Goal: Transaction & Acquisition: Purchase product/service

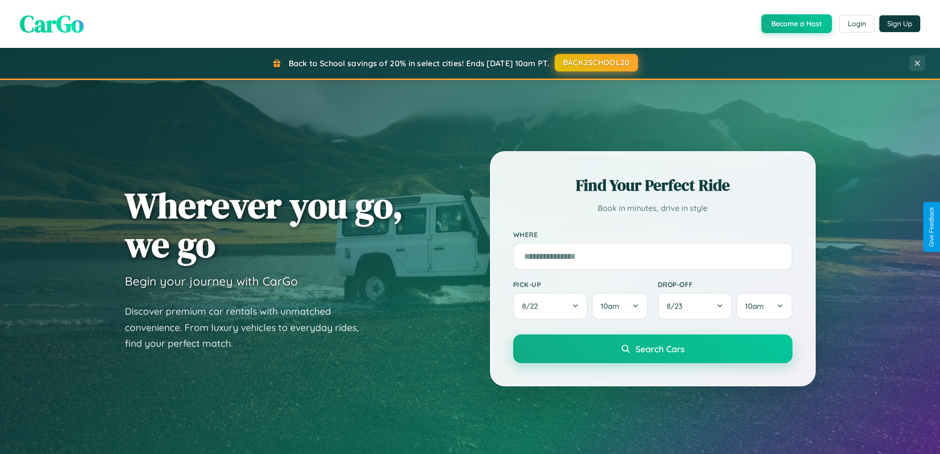
click at [596, 63] on button "BACK2SCHOOL20" at bounding box center [596, 63] width 83 height 18
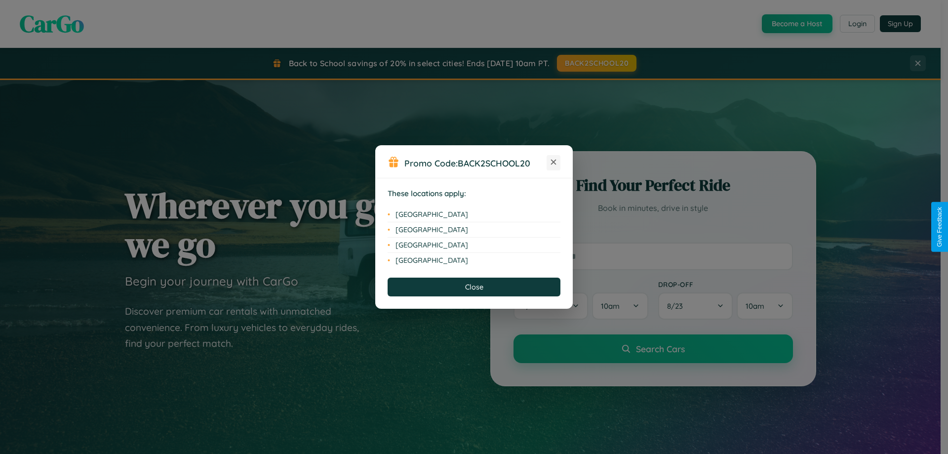
click at [553, 162] on icon at bounding box center [553, 161] width 5 height 5
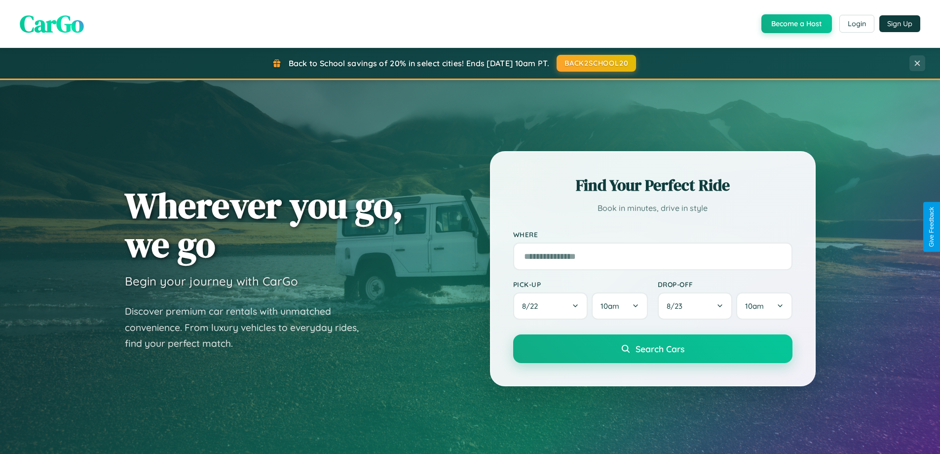
scroll to position [29, 0]
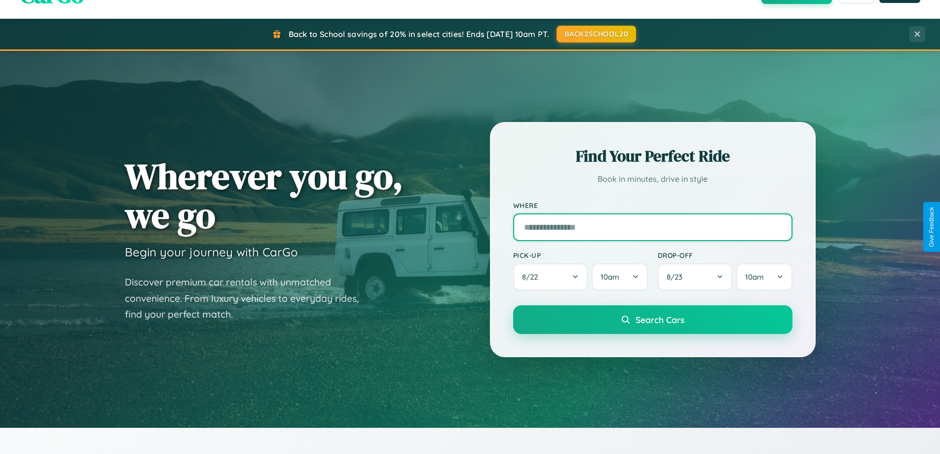
click at [652, 227] on input "text" at bounding box center [652, 227] width 279 height 28
type input "**********"
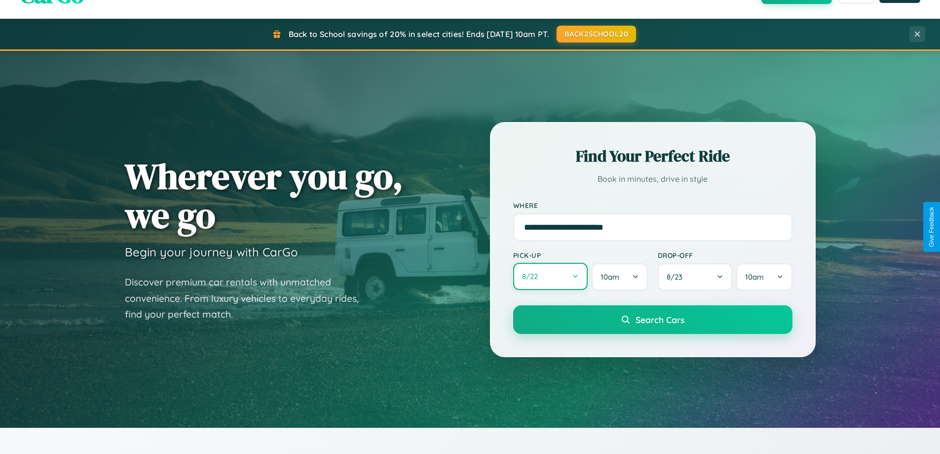
click at [550, 276] on button "8 / 22" at bounding box center [550, 276] width 75 height 27
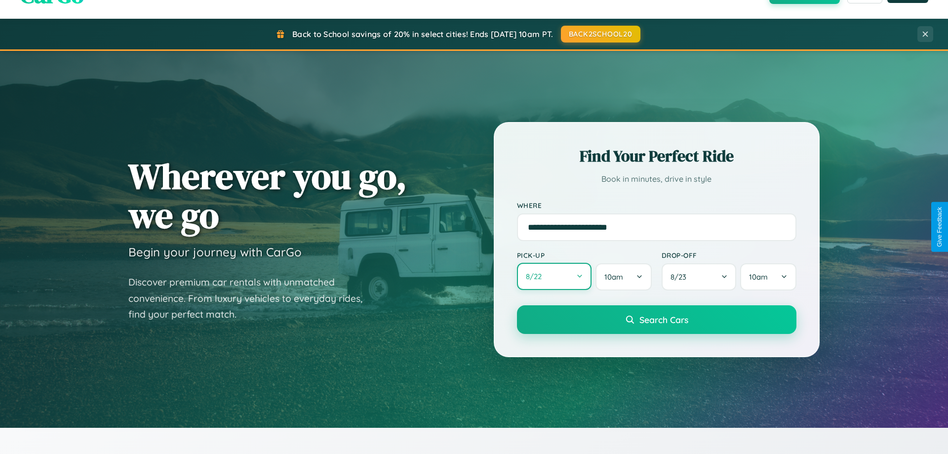
select select "*"
select select "****"
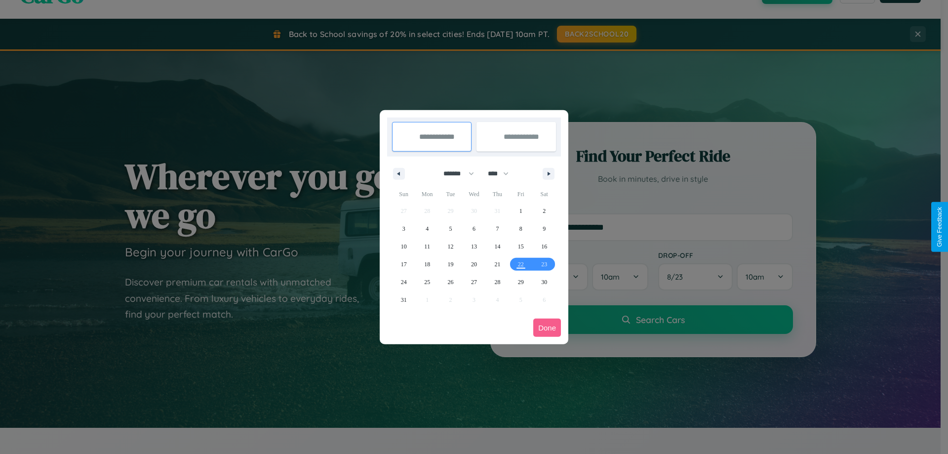
click at [454, 173] on select "******* ******** ***** ***** *** **** **** ****** ********* ******* ******** **…" at bounding box center [457, 173] width 42 height 16
select select "**"
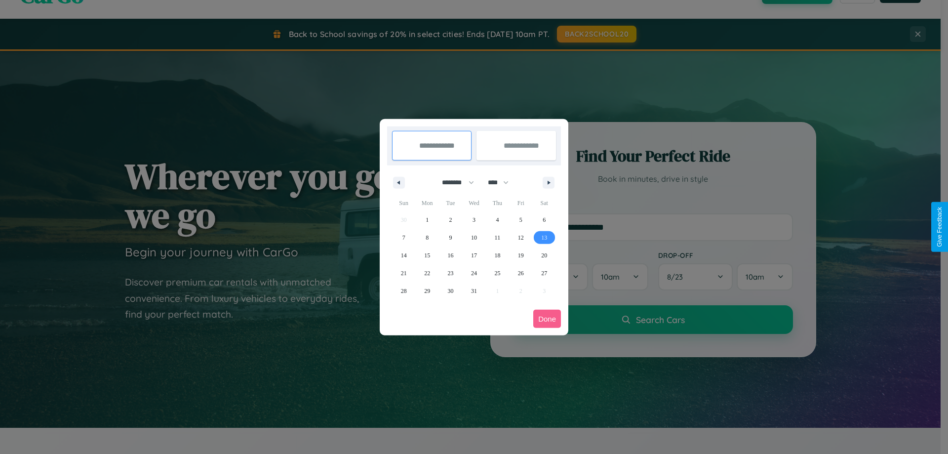
click at [544, 237] on span "13" at bounding box center [544, 237] width 6 height 18
type input "**********"
click at [473, 255] on span "17" at bounding box center [474, 255] width 6 height 18
type input "**********"
click at [547, 318] on button "Done" at bounding box center [547, 318] width 28 height 18
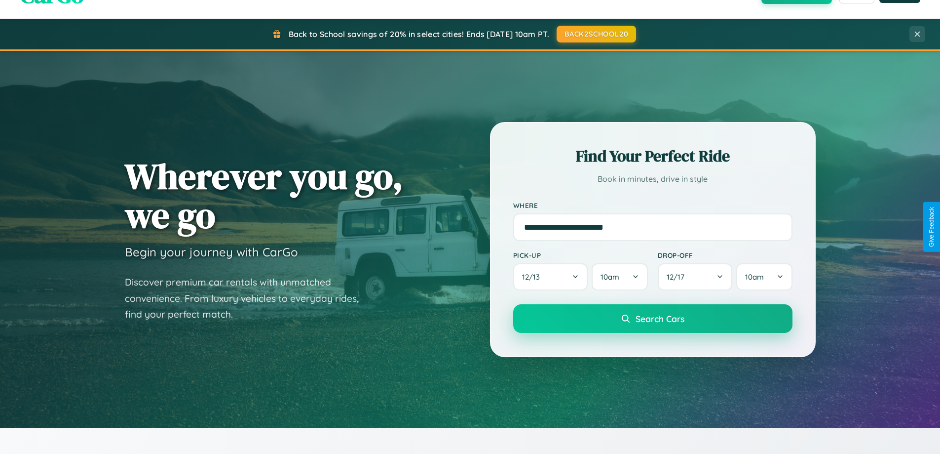
click at [652, 318] on span "Search Cars" at bounding box center [660, 318] width 49 height 11
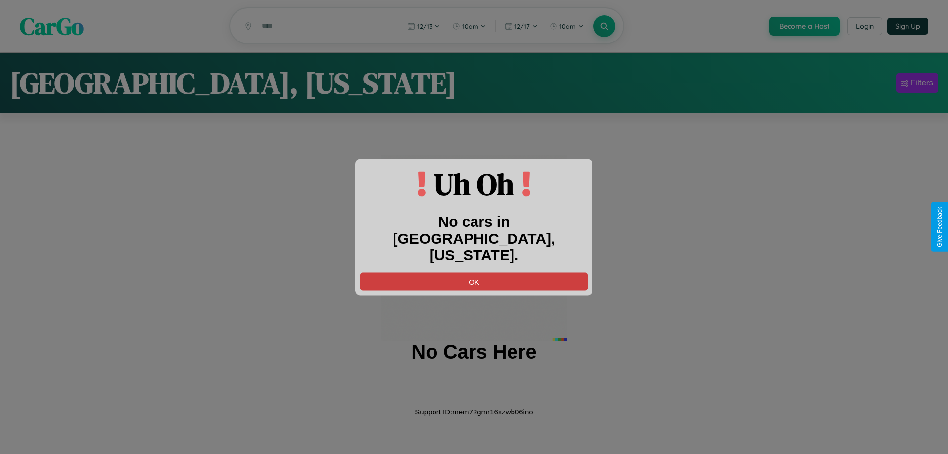
click at [474, 272] on button "OK" at bounding box center [473, 281] width 227 height 18
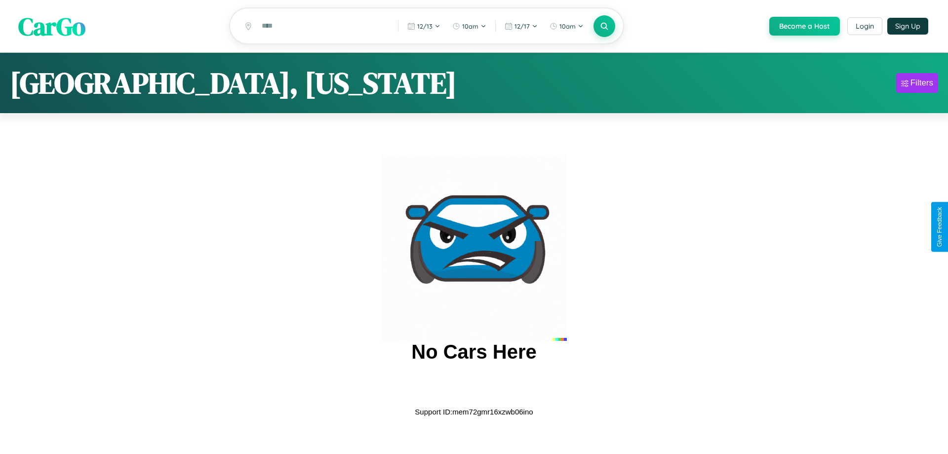
click at [52, 27] on span "CarGo" at bounding box center [51, 26] width 67 height 34
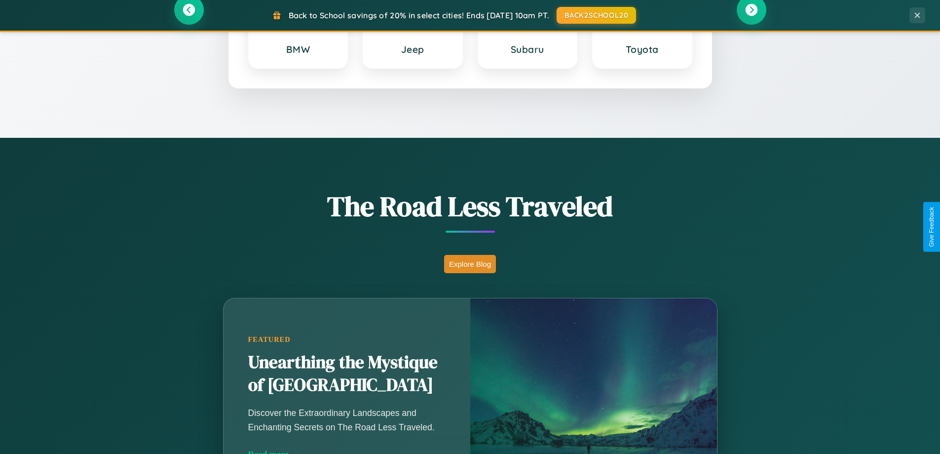
scroll to position [679, 0]
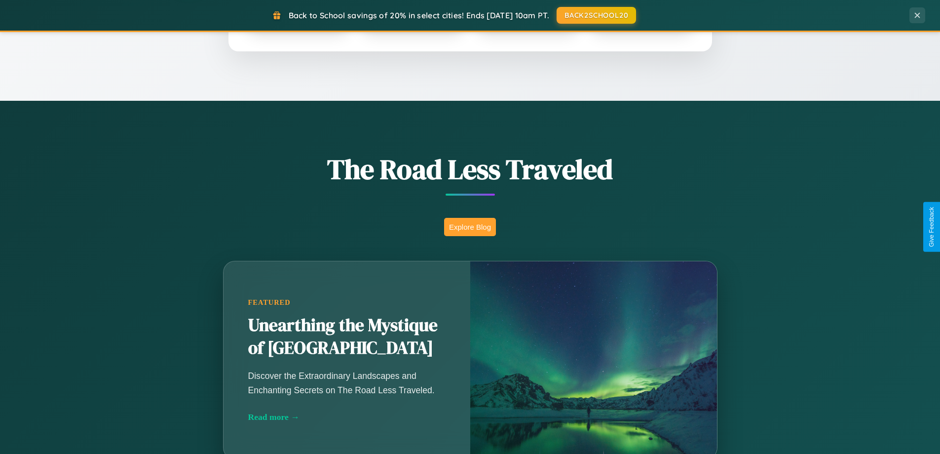
click at [470, 227] on button "Explore Blog" at bounding box center [470, 227] width 52 height 18
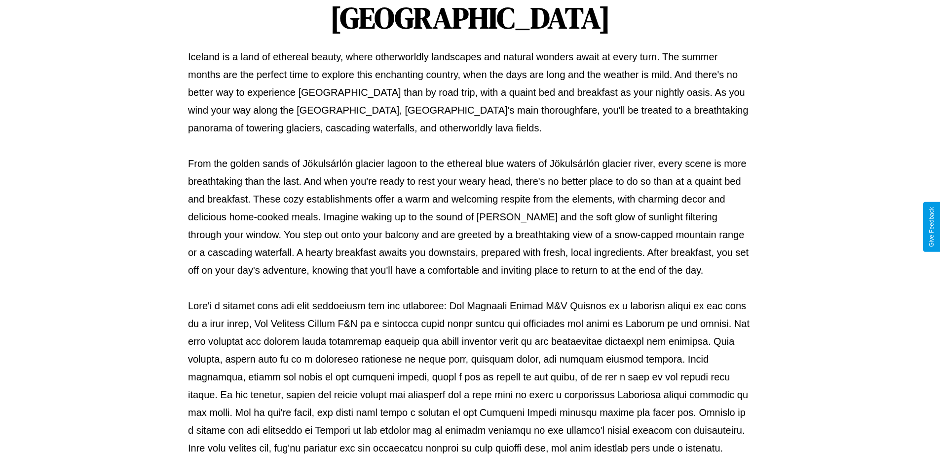
scroll to position [319, 0]
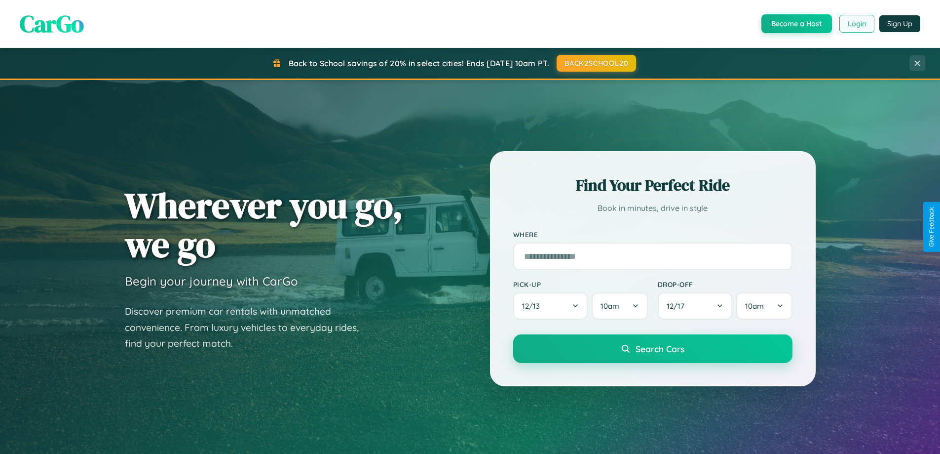
click at [856, 24] on button "Login" at bounding box center [856, 24] width 35 height 18
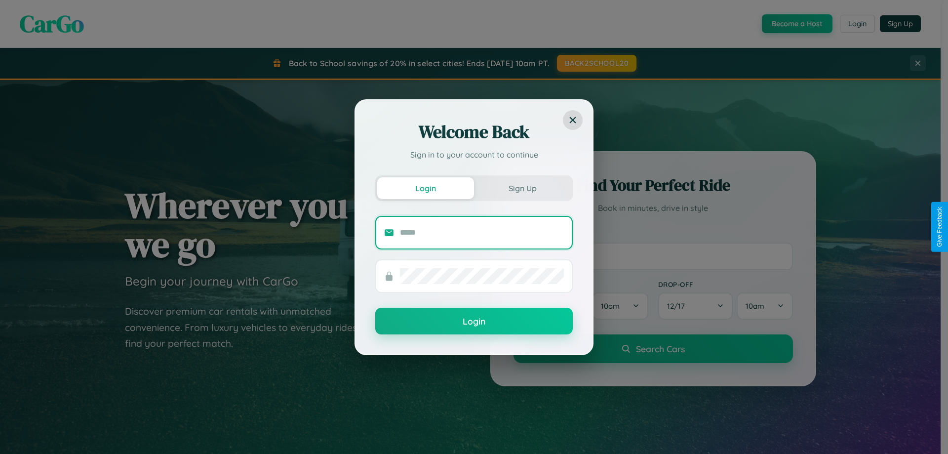
click at [482, 232] on input "text" at bounding box center [482, 233] width 164 height 16
type input "**********"
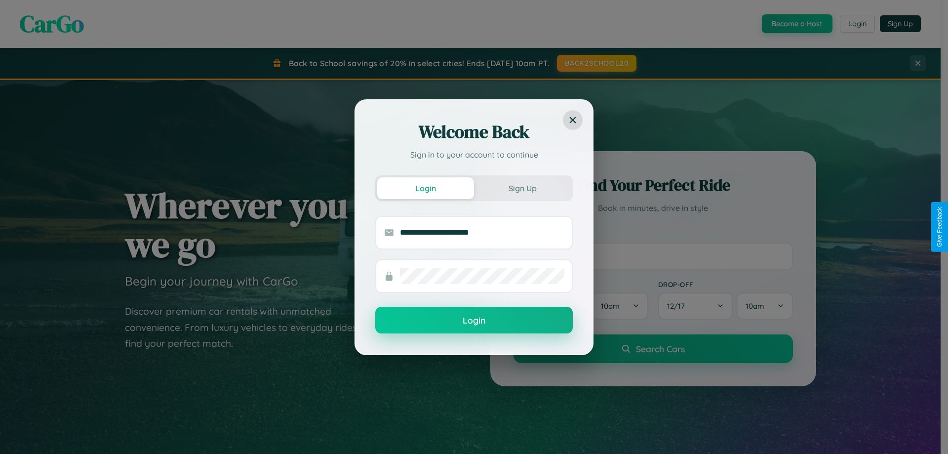
click at [474, 320] on button "Login" at bounding box center [473, 319] width 197 height 27
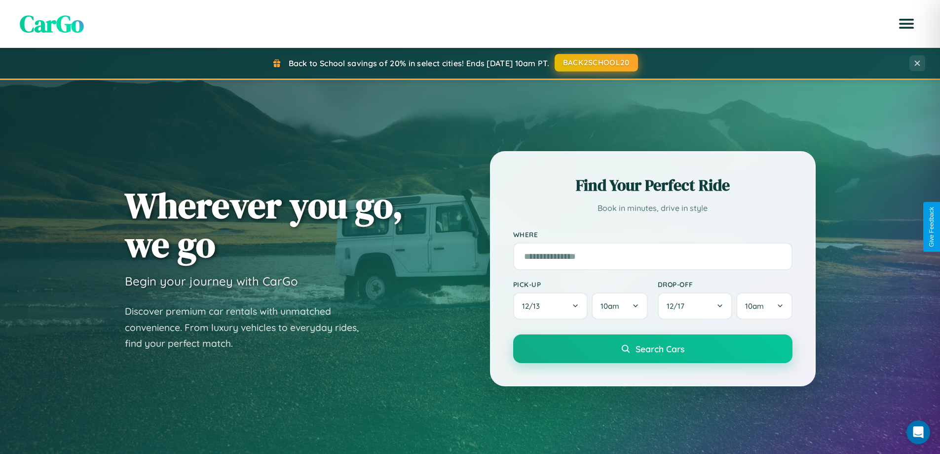
click at [596, 63] on button "BACK2SCHOOL20" at bounding box center [596, 63] width 83 height 18
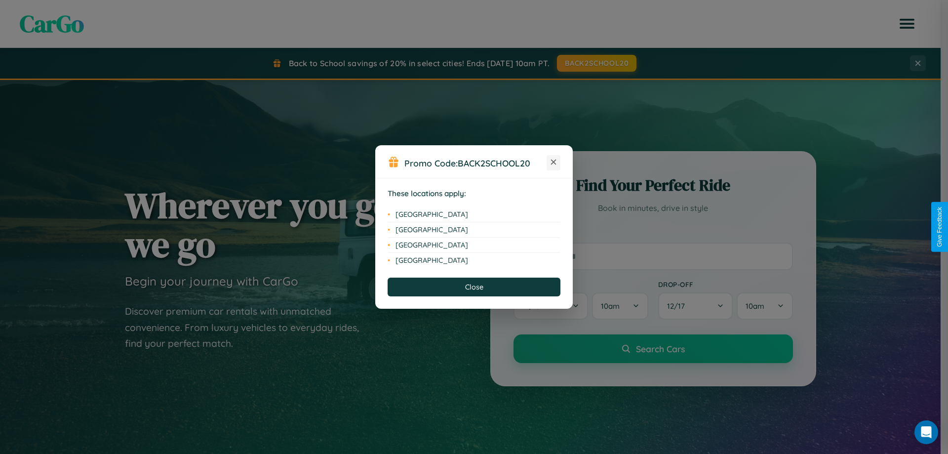
click at [553, 162] on icon at bounding box center [553, 161] width 5 height 5
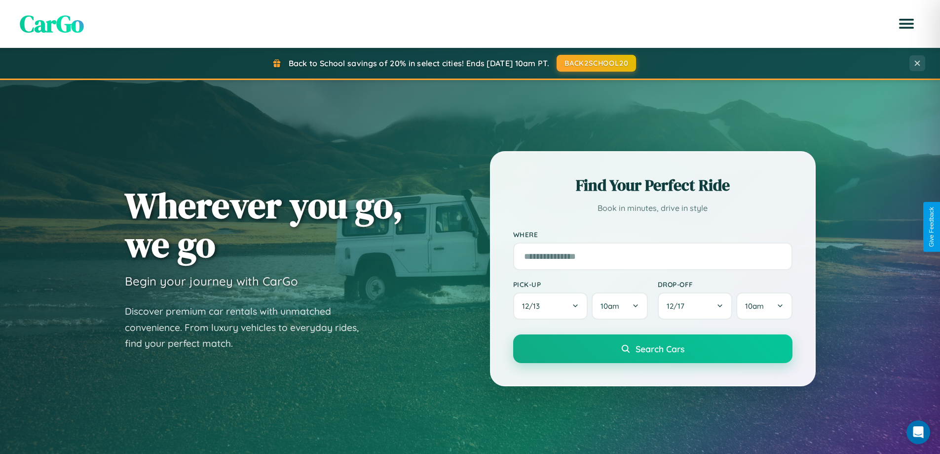
scroll to position [425, 0]
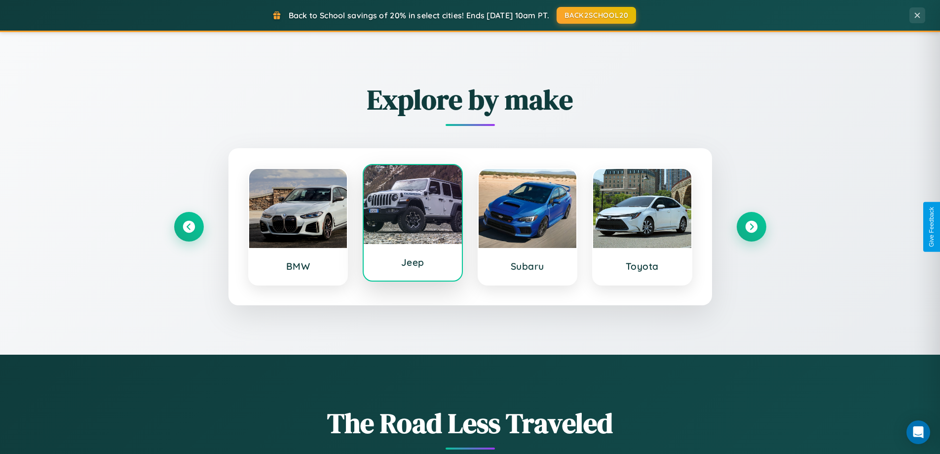
click at [413, 225] on div at bounding box center [413, 204] width 98 height 79
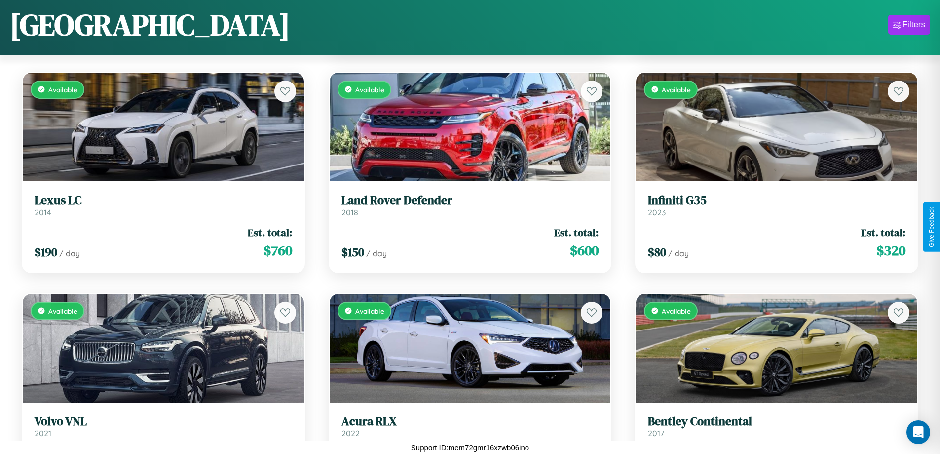
scroll to position [360, 0]
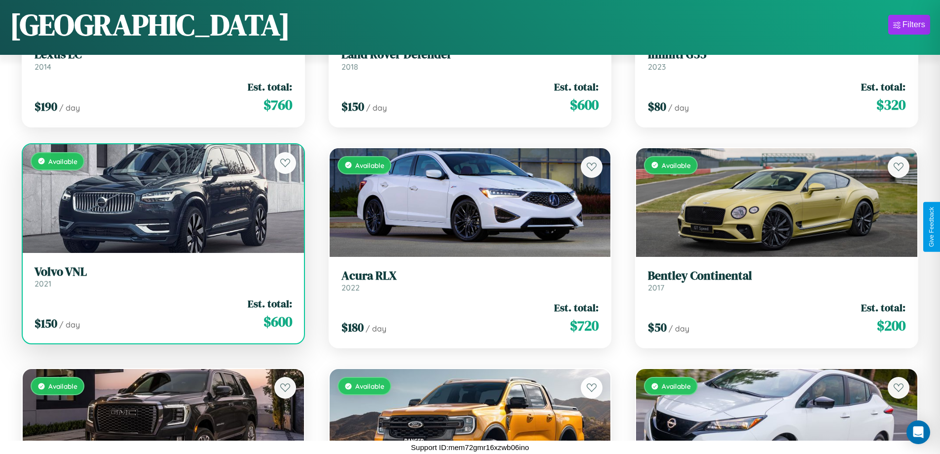
click at [162, 280] on link "Volvo VNL 2021" at bounding box center [164, 277] width 258 height 24
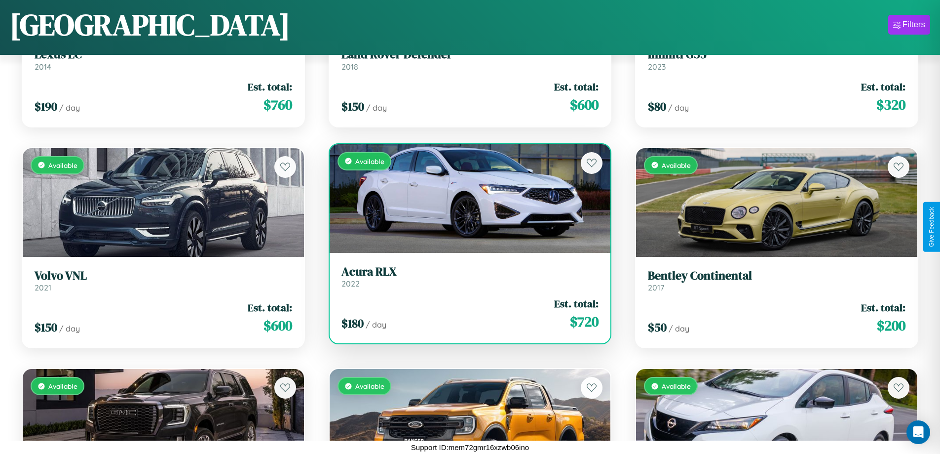
scroll to position [9641, 0]
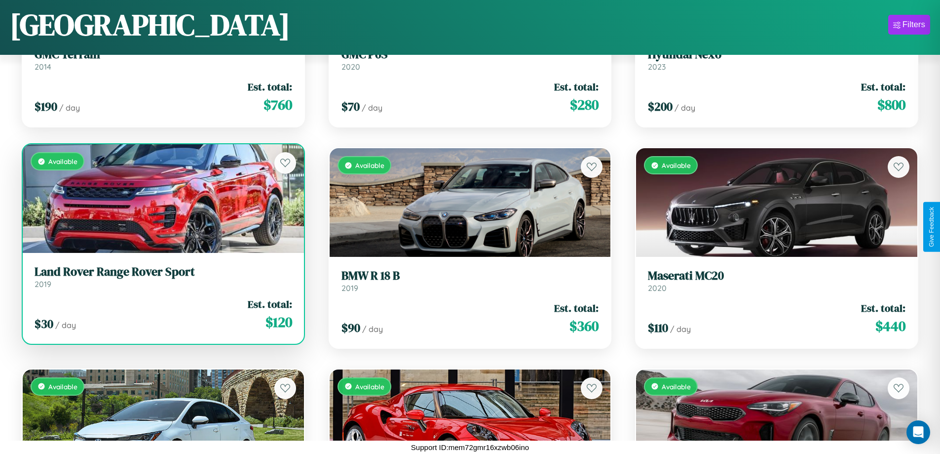
click at [162, 280] on link "Land Rover Range Rover Sport 2019" at bounding box center [164, 277] width 258 height 24
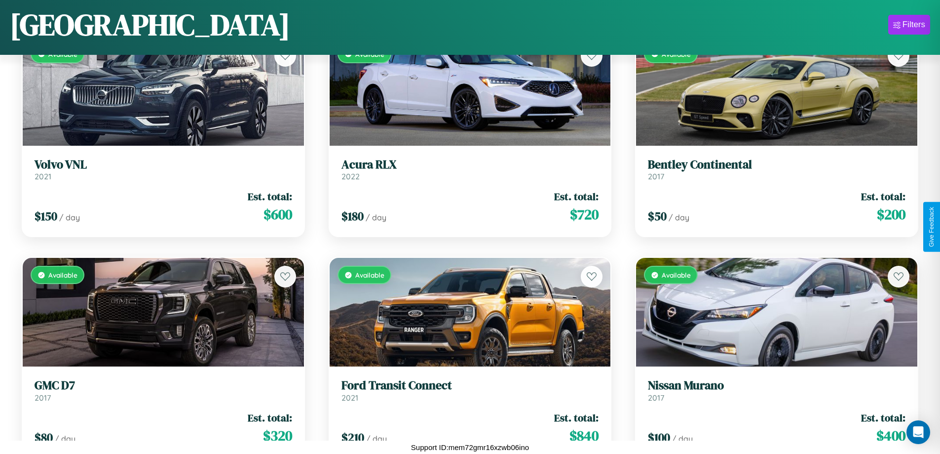
scroll to position [1244, 0]
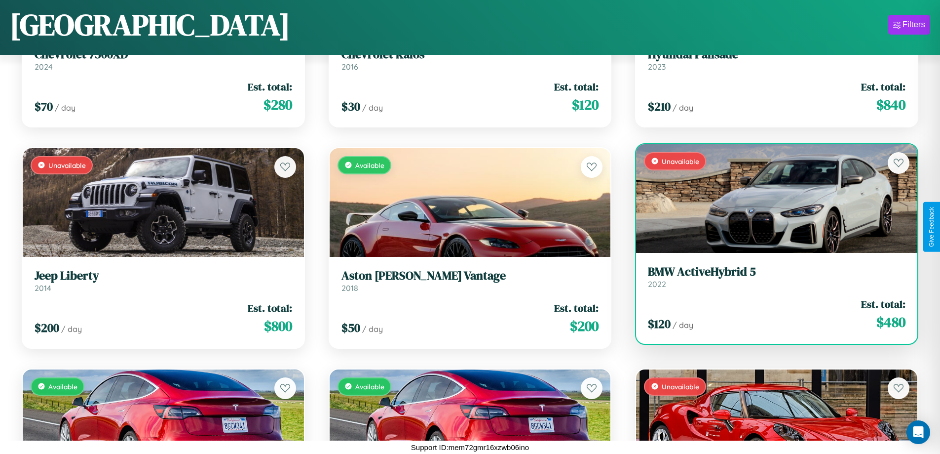
click at [770, 276] on h3 "BMW ActiveHybrid 5" at bounding box center [777, 272] width 258 height 14
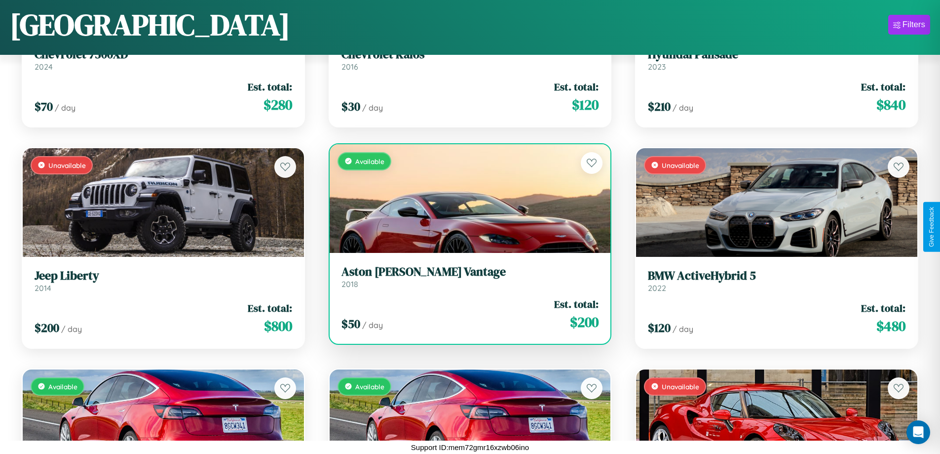
scroll to position [46, 0]
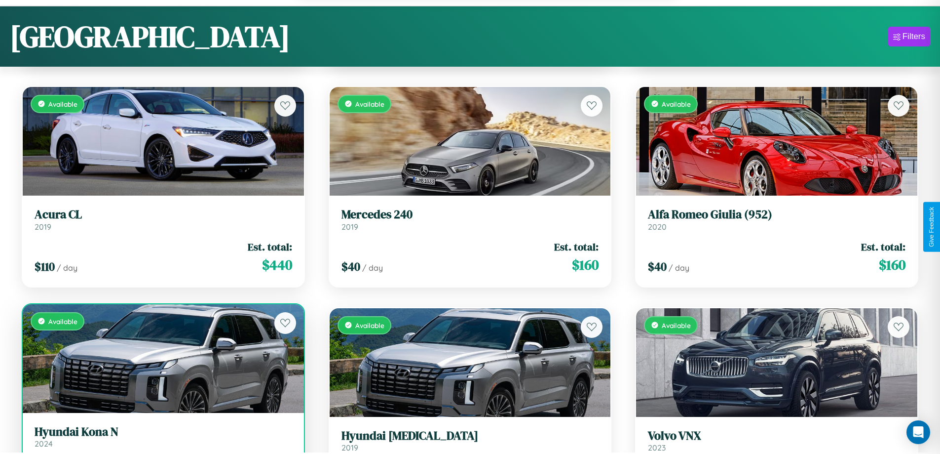
click at [162, 441] on link "Hyundai Kona N 2024" at bounding box center [164, 436] width 258 height 24
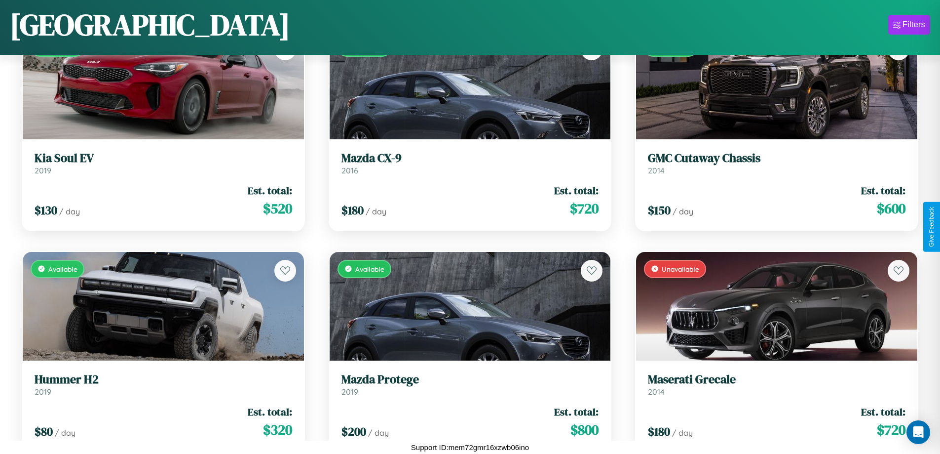
scroll to position [5663, 0]
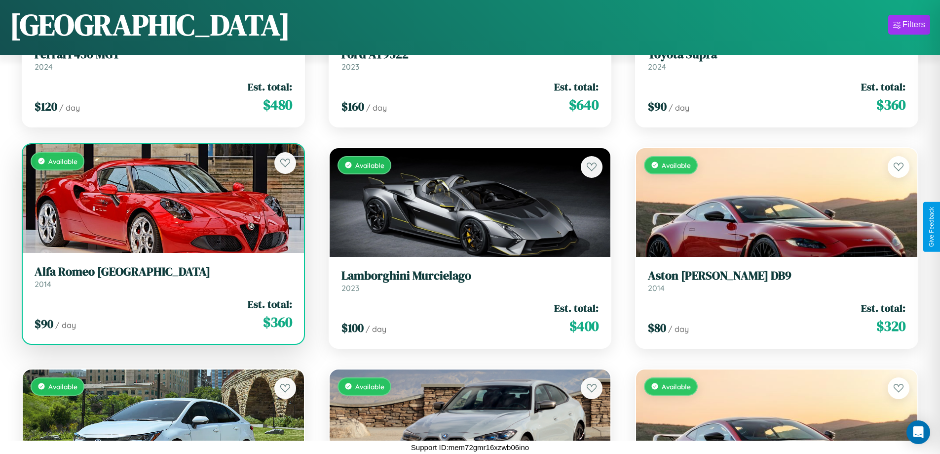
click at [162, 198] on div "Available" at bounding box center [163, 198] width 281 height 109
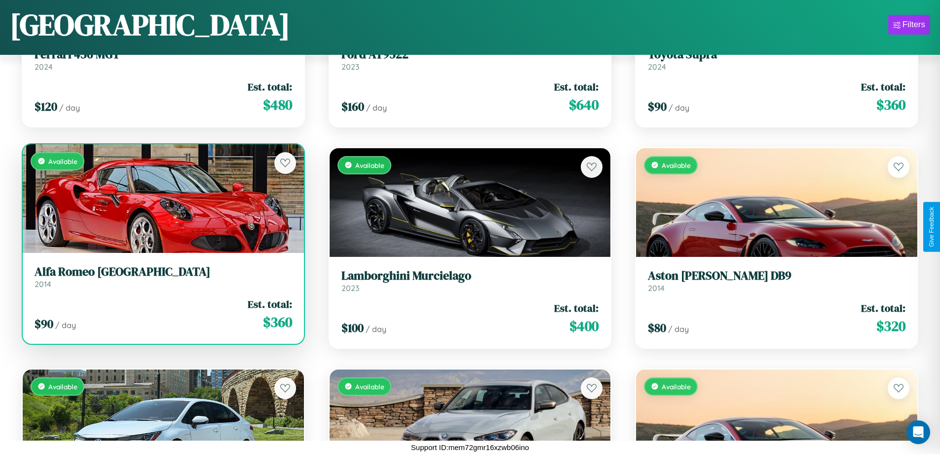
click at [162, 198] on div "Available" at bounding box center [163, 198] width 281 height 109
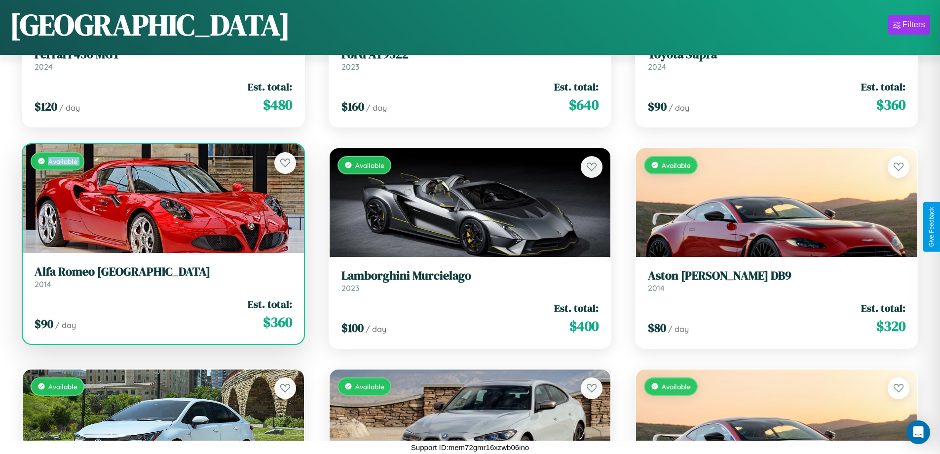
click at [162, 198] on div "Available" at bounding box center [163, 198] width 281 height 109
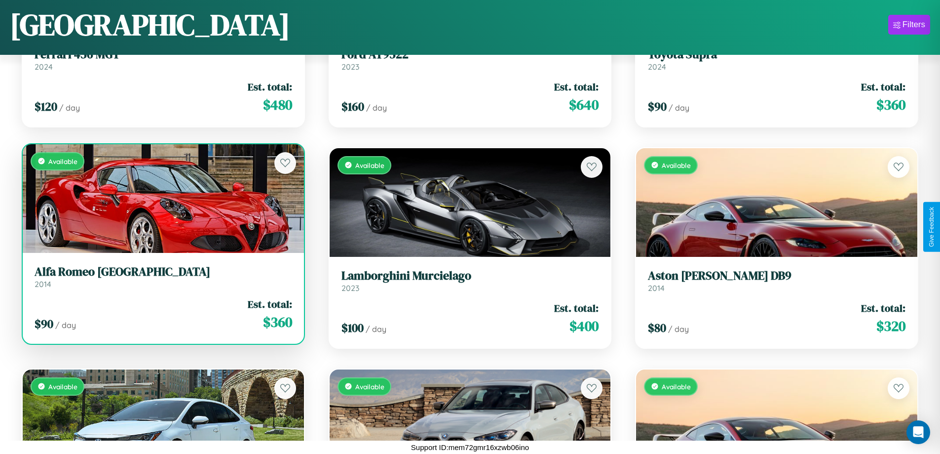
click at [162, 198] on div "Available" at bounding box center [163, 198] width 281 height 109
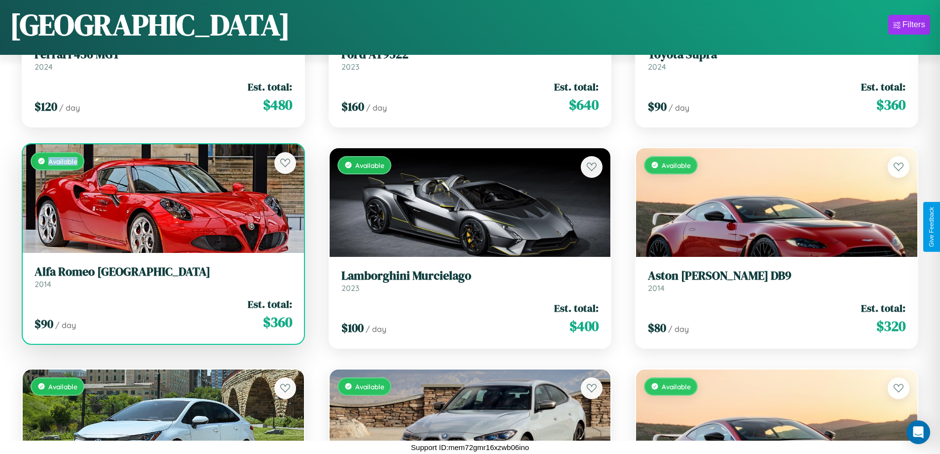
click at [162, 198] on div "Available" at bounding box center [163, 198] width 281 height 109
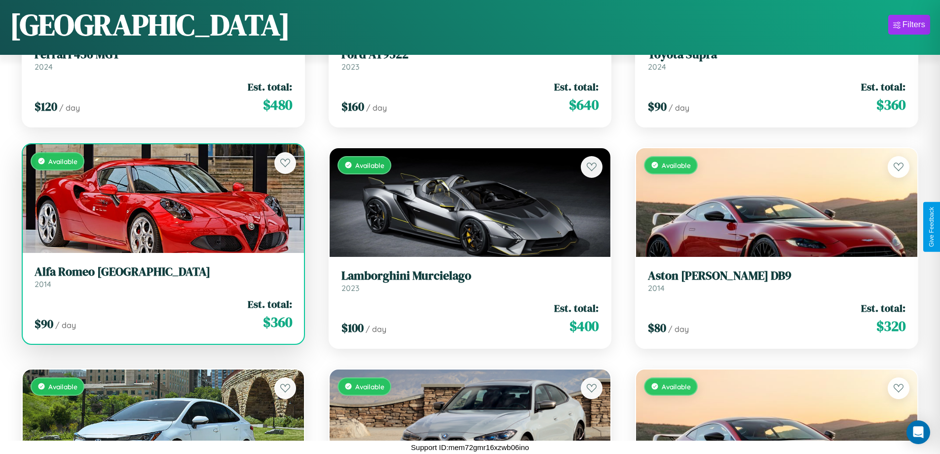
click at [162, 276] on h3 "Alfa Romeo Milano" at bounding box center [164, 272] width 258 height 14
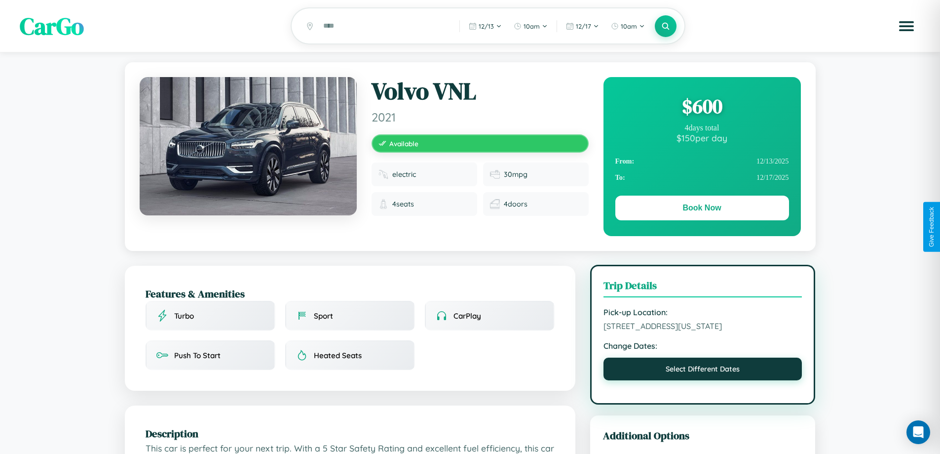
click at [703, 371] on button "Select Different Dates" at bounding box center [703, 368] width 199 height 23
select select "*"
select select "****"
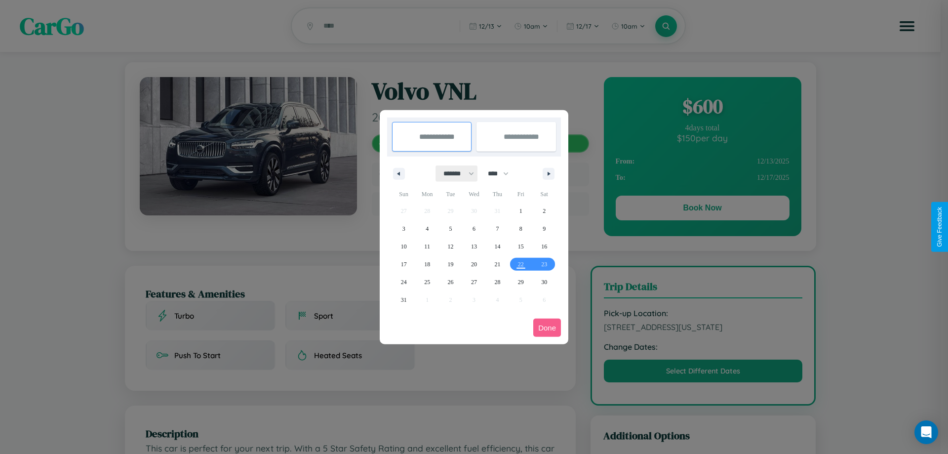
click at [454, 173] on select "******* ******** ***** ***** *** **** **** ****** ********* ******* ******** **…" at bounding box center [457, 173] width 42 height 16
select select "*"
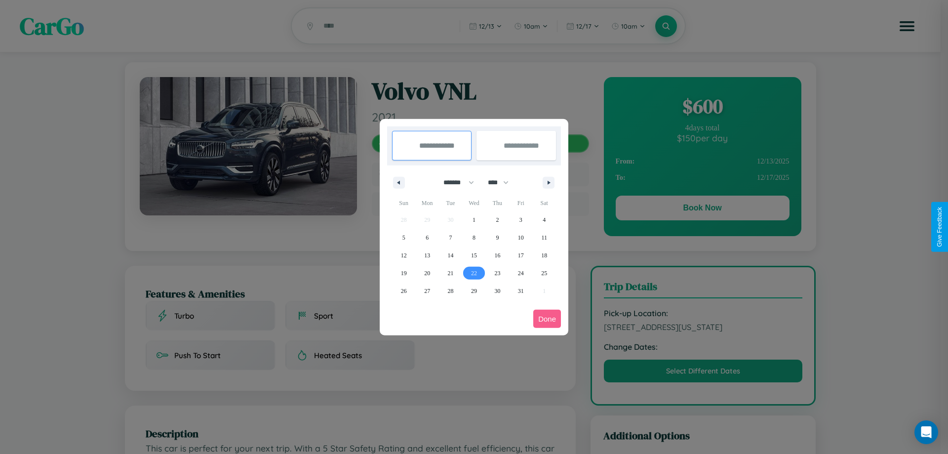
click at [473, 272] on span "22" at bounding box center [474, 273] width 6 height 18
type input "**********"
click at [427, 290] on span "27" at bounding box center [427, 291] width 6 height 18
type input "**********"
click at [547, 318] on button "Done" at bounding box center [547, 318] width 28 height 18
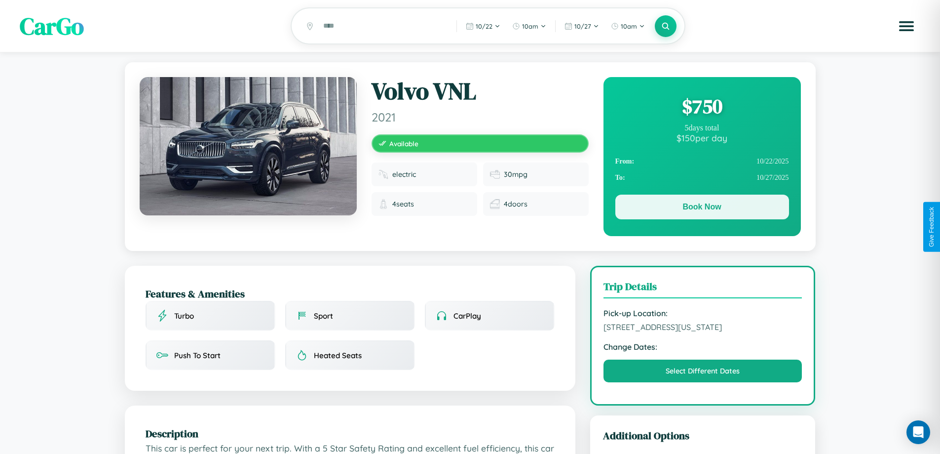
click at [702, 208] on button "Book Now" at bounding box center [702, 206] width 174 height 25
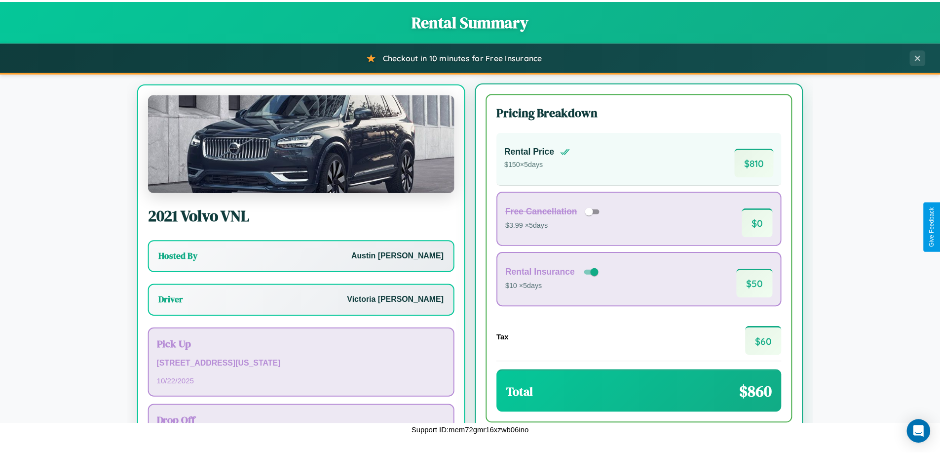
scroll to position [46, 0]
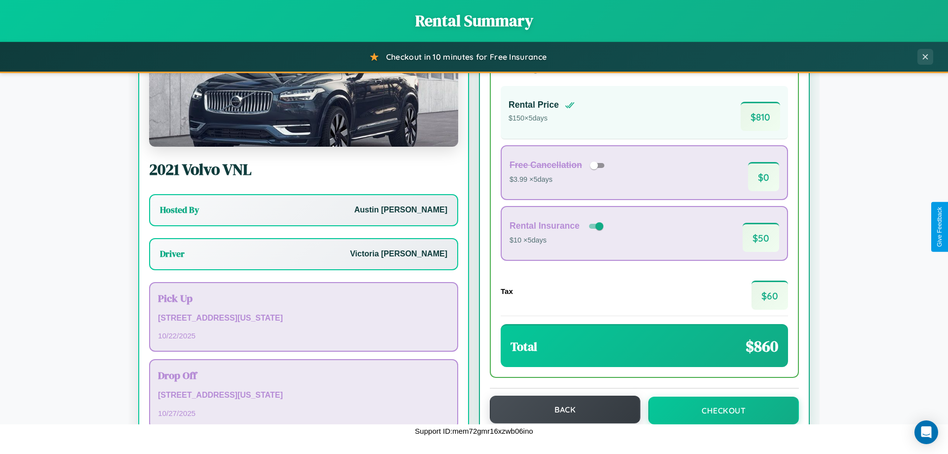
click at [560, 410] on button "Back" at bounding box center [565, 409] width 151 height 28
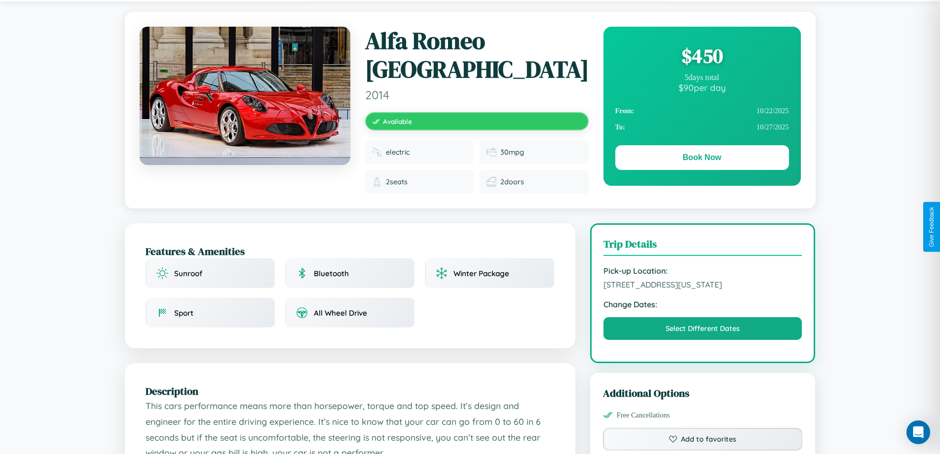
scroll to position [324, 0]
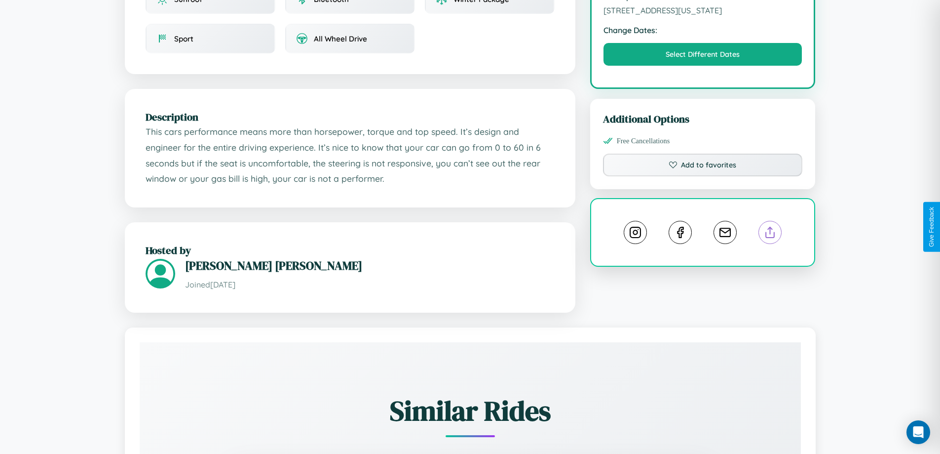
click at [770, 227] on line at bounding box center [770, 230] width 0 height 7
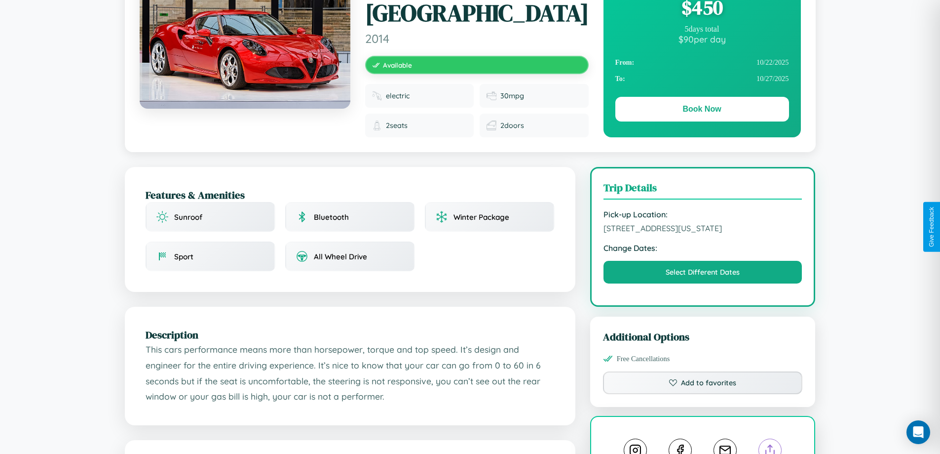
scroll to position [102, 0]
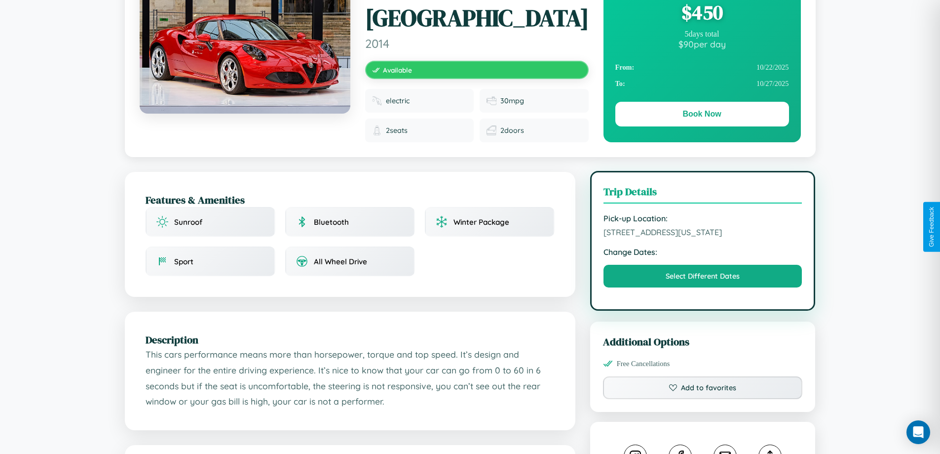
click at [703, 227] on span "7991 Center Street Dallas Texas 16182 Sweden" at bounding box center [703, 232] width 199 height 10
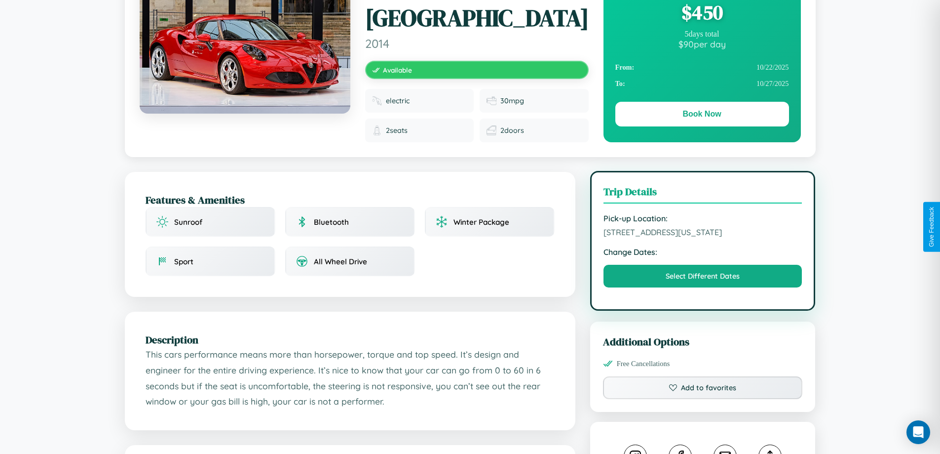
click at [703, 227] on span "7991 Center Street Dallas Texas 16182 Sweden" at bounding box center [703, 232] width 199 height 10
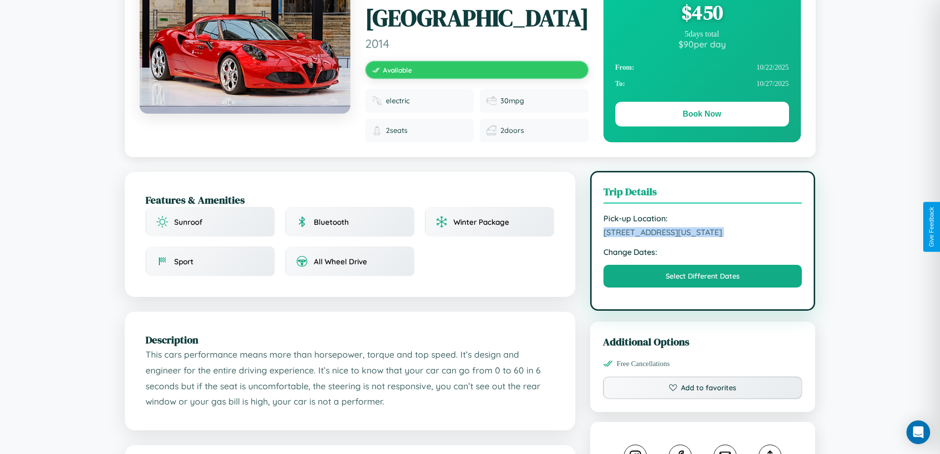
click at [703, 227] on span "7991 Center Street Dallas Texas 16182 Sweden" at bounding box center [703, 232] width 199 height 10
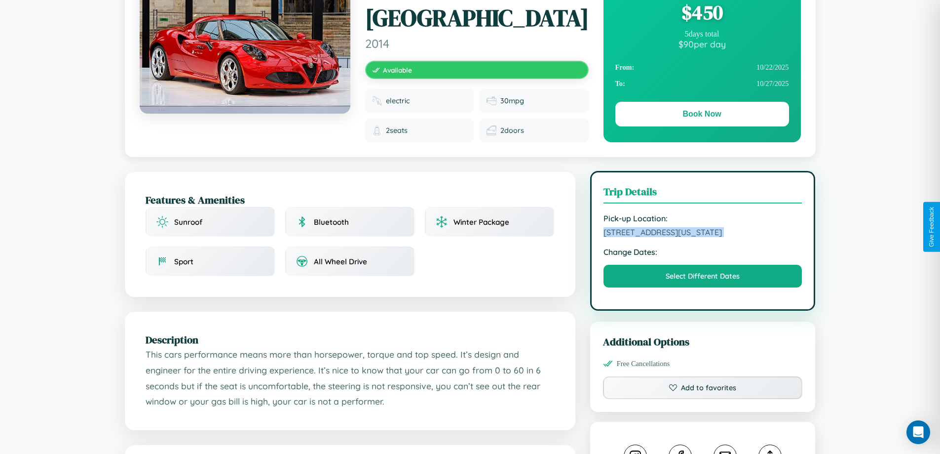
click at [703, 227] on span "7991 Center Street Dallas Texas 16182 Sweden" at bounding box center [703, 232] width 199 height 10
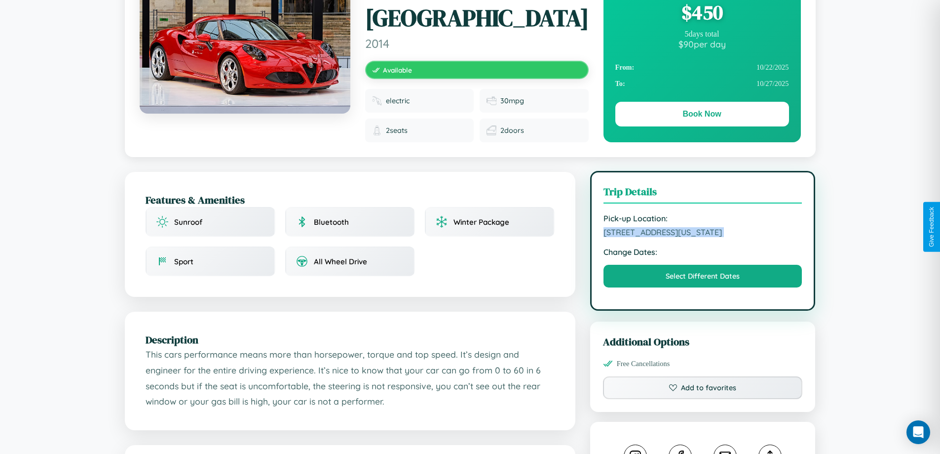
click at [703, 227] on span "7991 Center Street Dallas Texas 16182 Sweden" at bounding box center [703, 232] width 199 height 10
